Goal: Task Accomplishment & Management: Manage account settings

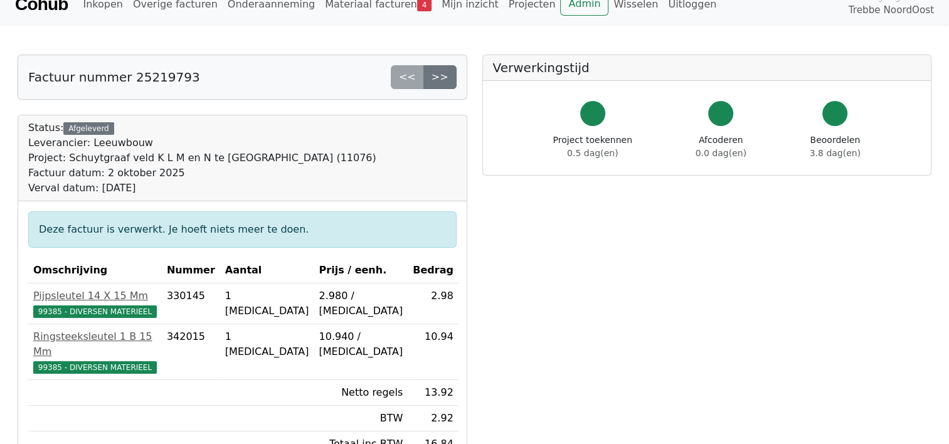
scroll to position [1, 0]
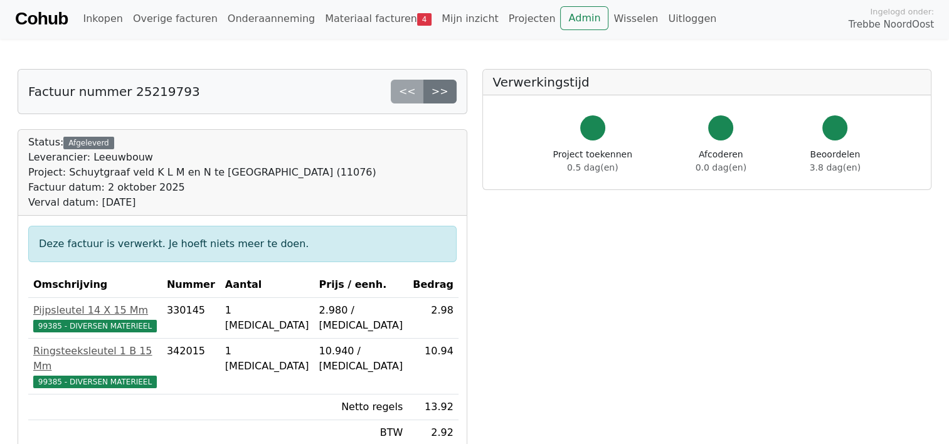
click at [344, 24] on link "Materiaal facturen 4" at bounding box center [378, 18] width 117 height 25
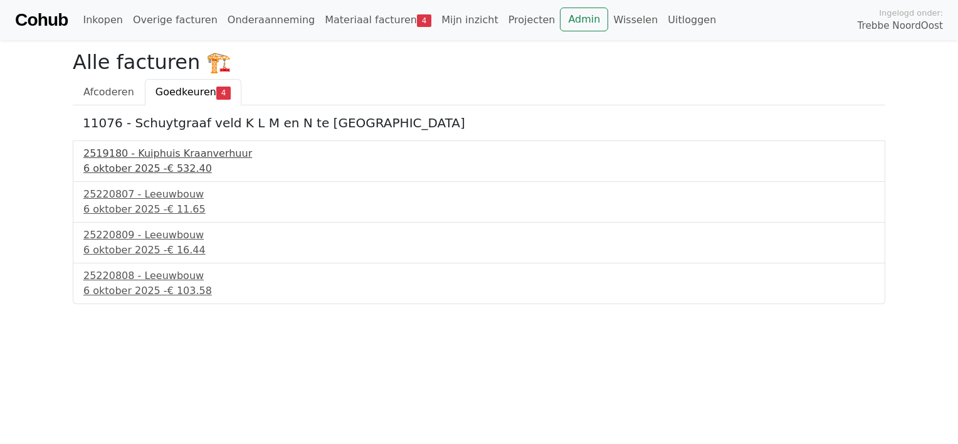
click at [126, 166] on div "[DATE] - € 532.40" at bounding box center [478, 168] width 791 height 15
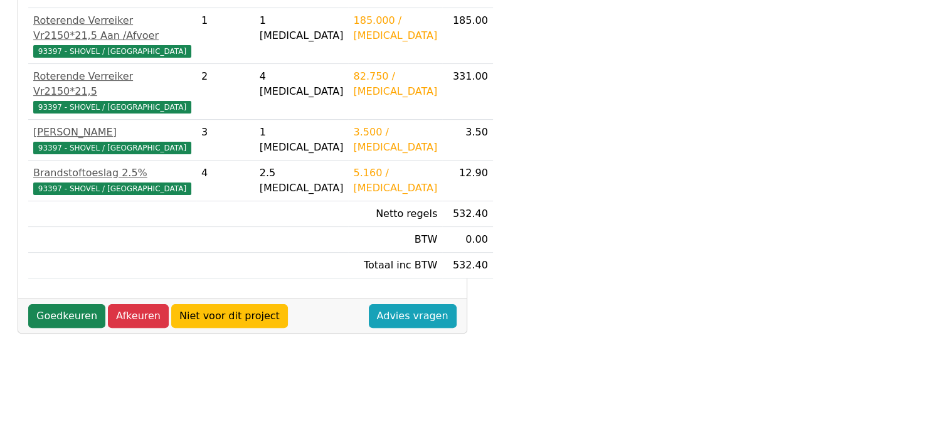
scroll to position [277, 0]
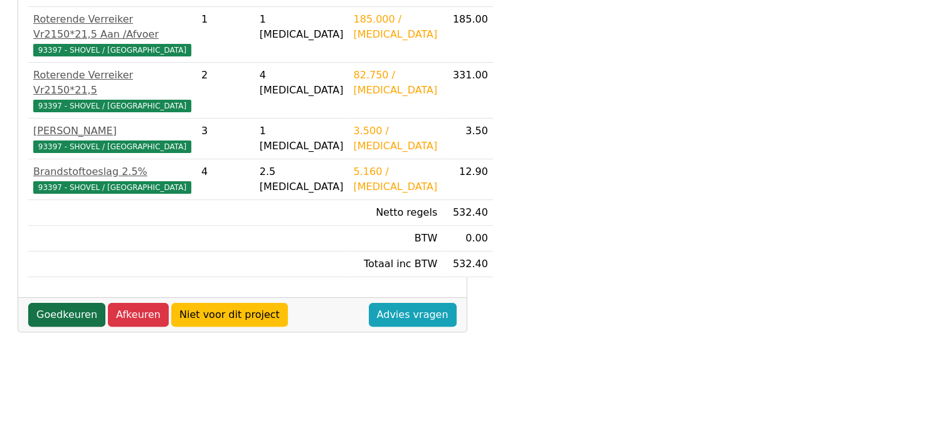
click at [66, 303] on link "Goedkeuren" at bounding box center [66, 315] width 77 height 24
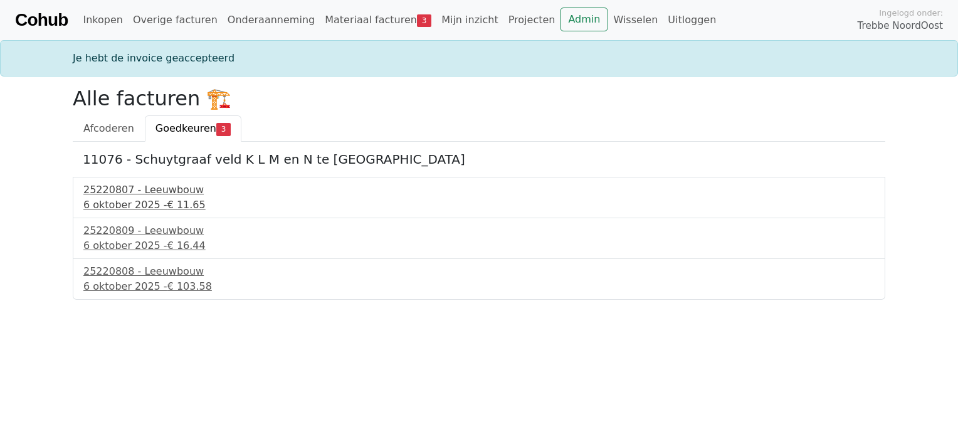
click at [133, 191] on div "25220807 - Leeuwbouw" at bounding box center [478, 189] width 791 height 15
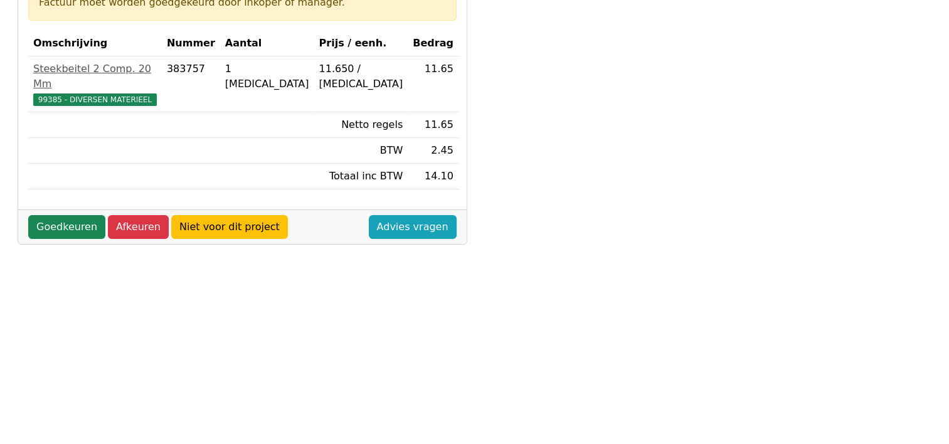
scroll to position [251, 0]
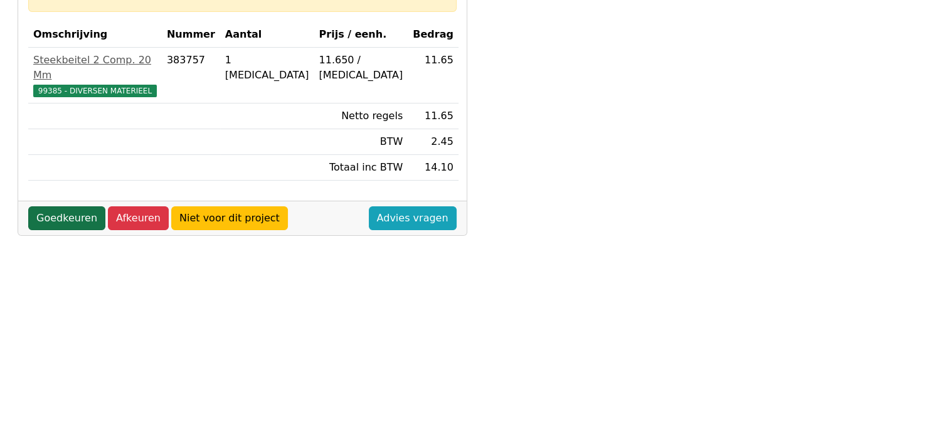
click at [66, 206] on link "Goedkeuren" at bounding box center [66, 218] width 77 height 24
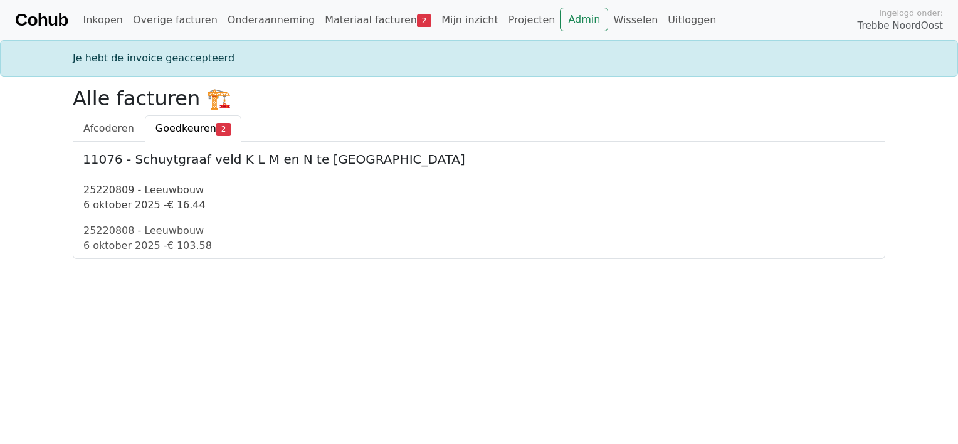
click at [164, 194] on div "25220809 - Leeuwbouw" at bounding box center [478, 189] width 791 height 15
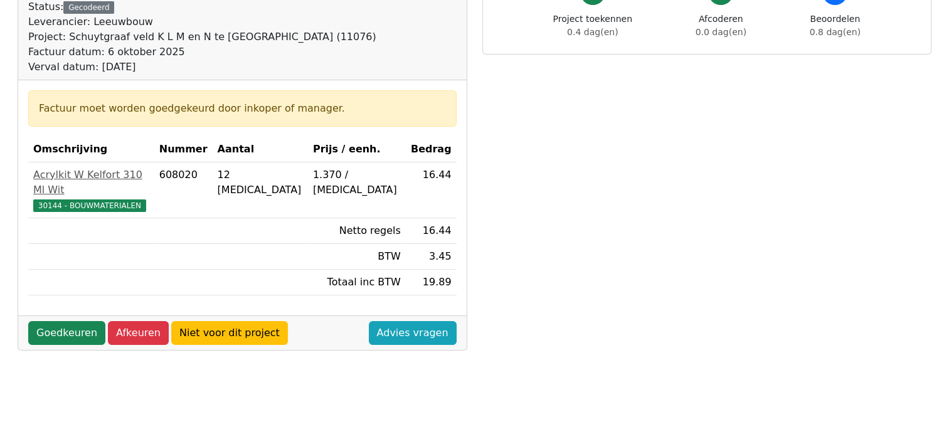
scroll to position [199, 0]
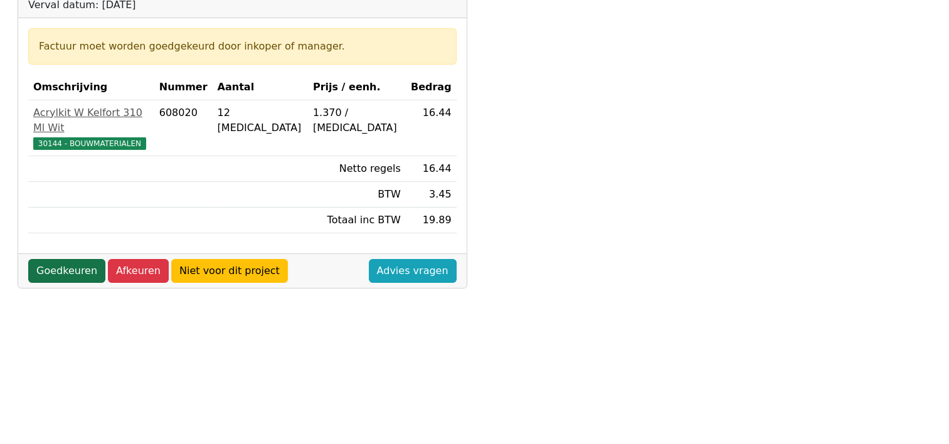
click at [66, 265] on link "Goedkeuren" at bounding box center [66, 271] width 77 height 24
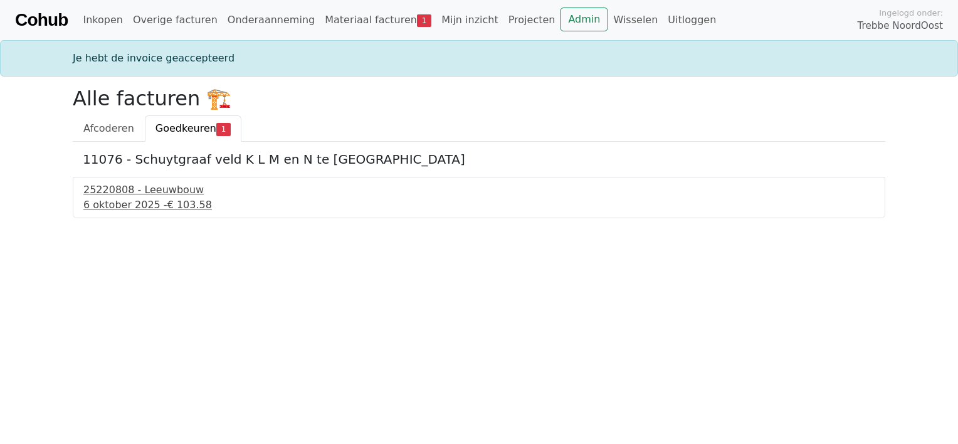
click at [167, 209] on span "€ 103.58" at bounding box center [189, 205] width 45 height 12
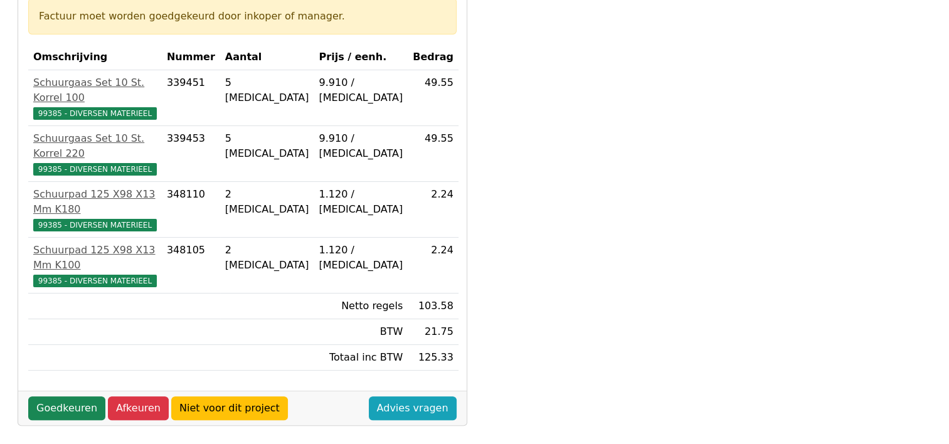
scroll to position [241, 0]
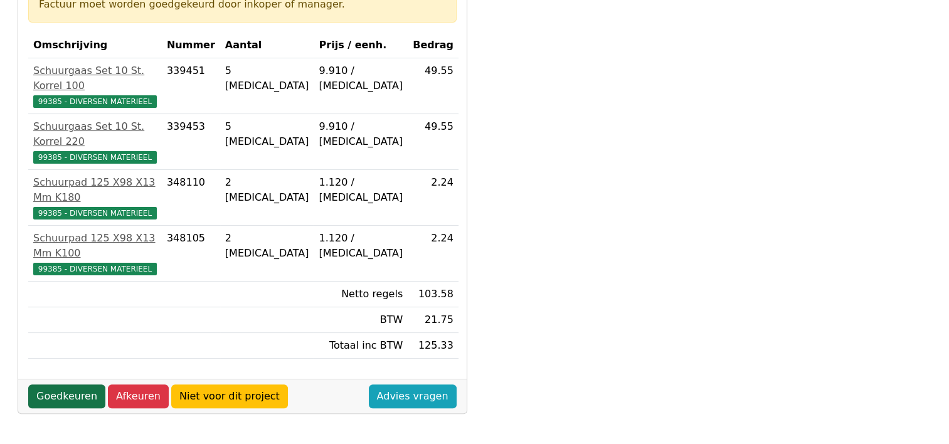
click at [72, 384] on link "Goedkeuren" at bounding box center [66, 396] width 77 height 24
